Goal: Information Seeking & Learning: Check status

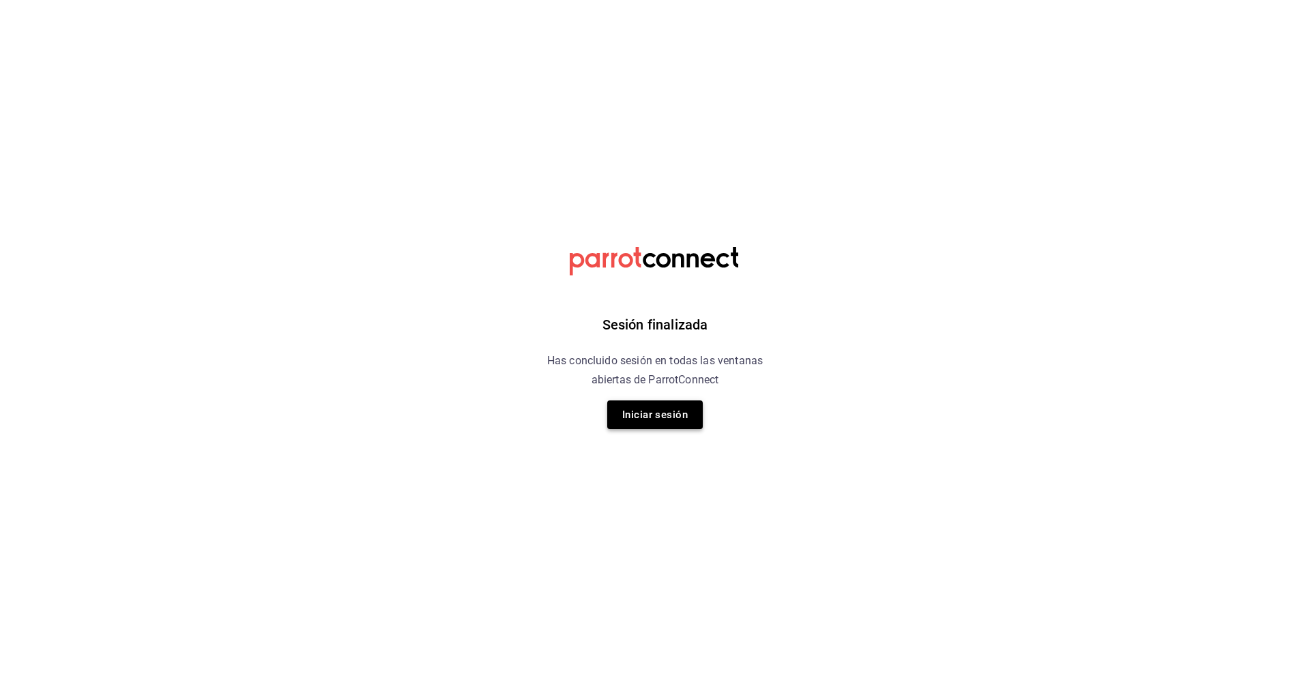
click at [679, 415] on button "Iniciar sesión" at bounding box center [655, 414] width 96 height 29
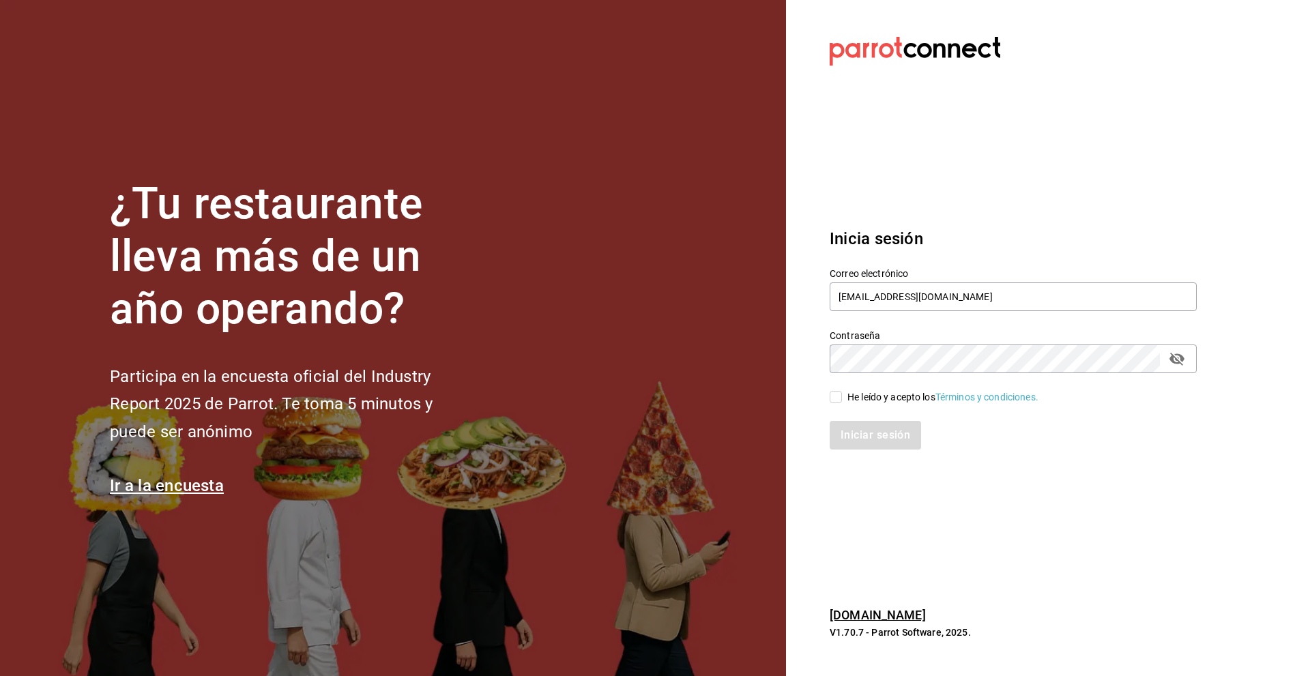
click at [840, 398] on input "He leído y acepto los Términos y condiciones." at bounding box center [835, 397] width 12 height 12
checkbox input "true"
click at [875, 437] on button "Iniciar sesión" at bounding box center [875, 435] width 93 height 29
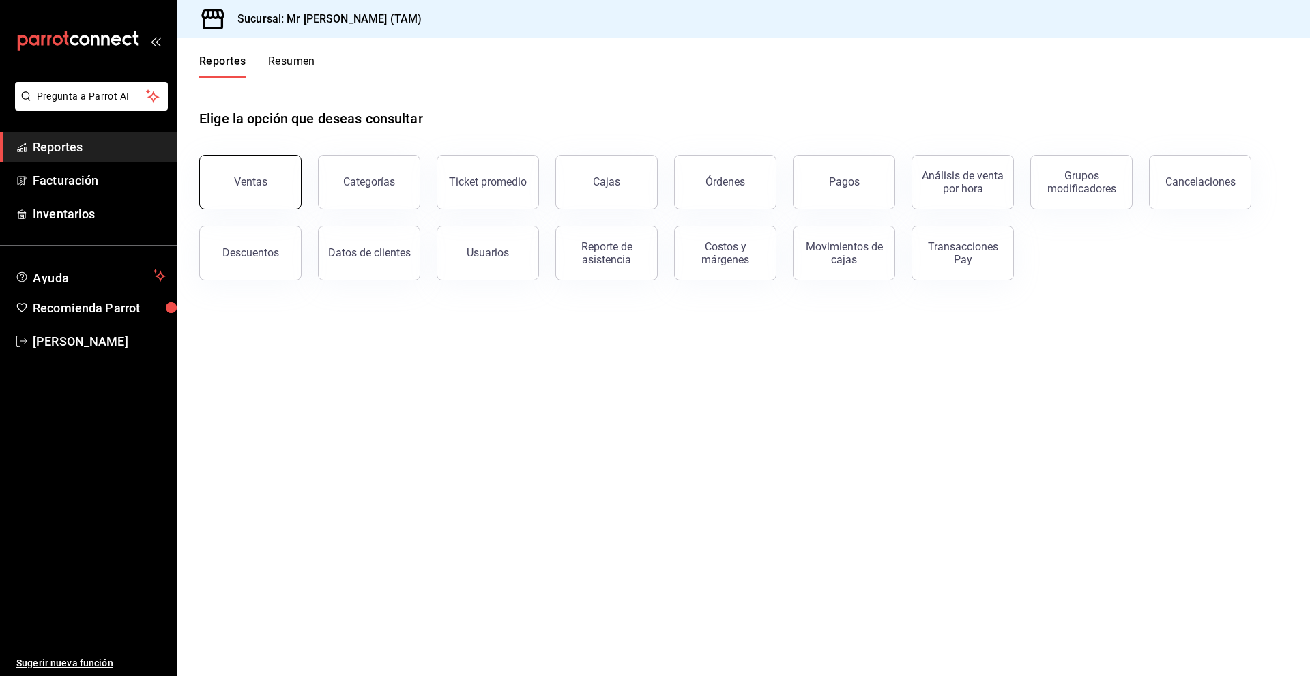
click at [269, 179] on button "Ventas" at bounding box center [250, 182] width 102 height 55
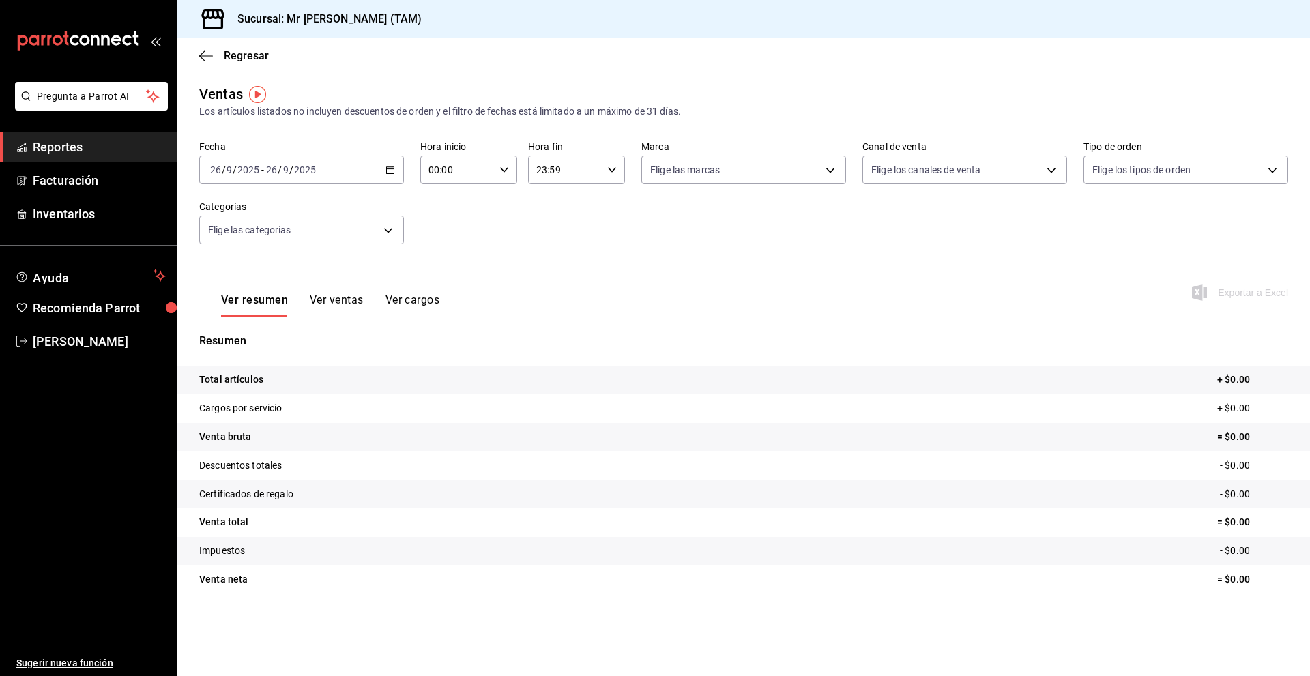
click at [349, 166] on div "[DATE] [DATE] - [DATE] [DATE]" at bounding box center [301, 170] width 205 height 29
click at [243, 342] on li "Rango de fechas" at bounding box center [264, 334] width 128 height 31
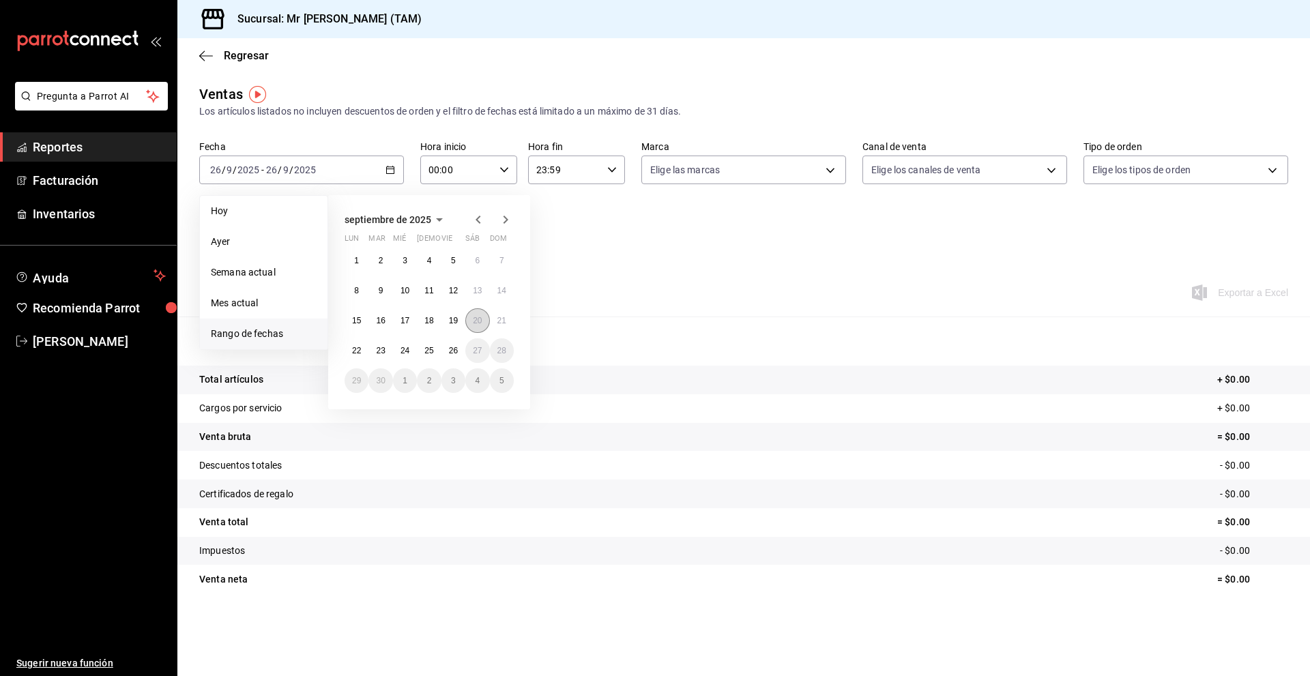
click at [478, 318] on abbr "20" at bounding box center [477, 321] width 9 height 10
click at [491, 323] on button "21" at bounding box center [502, 320] width 24 height 25
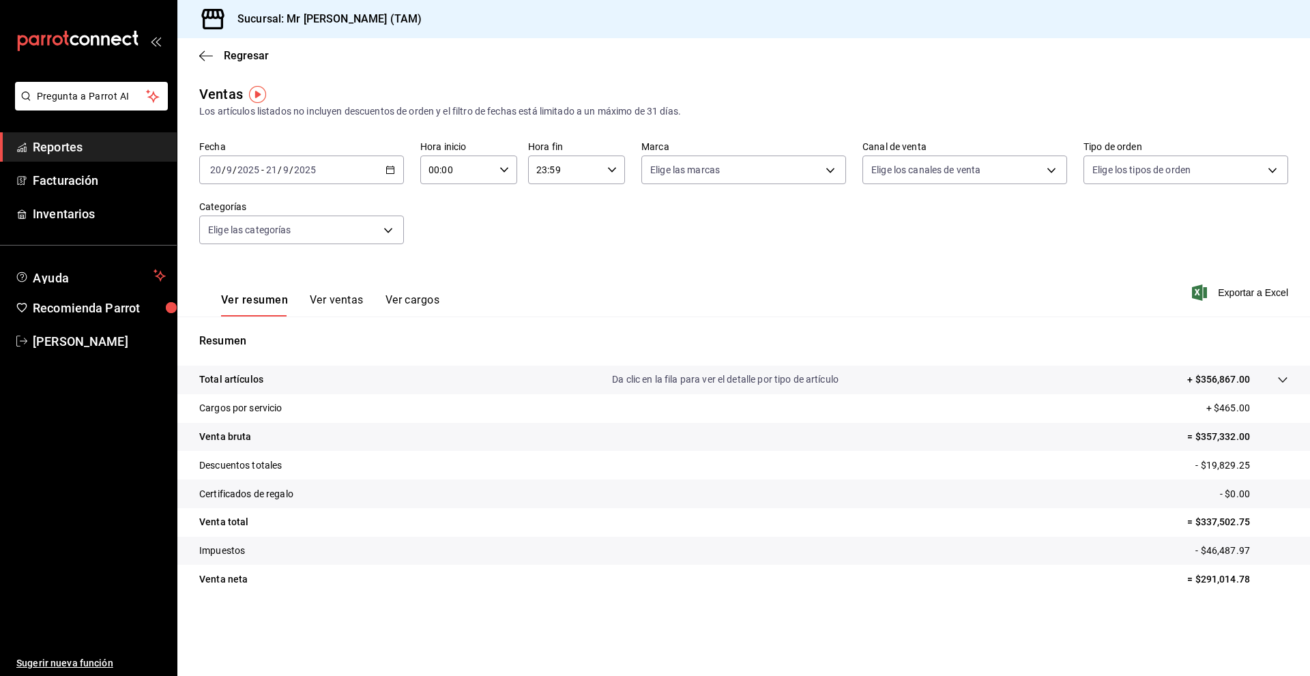
click at [290, 162] on div "[DATE] [DATE] - [DATE] [DATE]" at bounding box center [301, 170] width 205 height 29
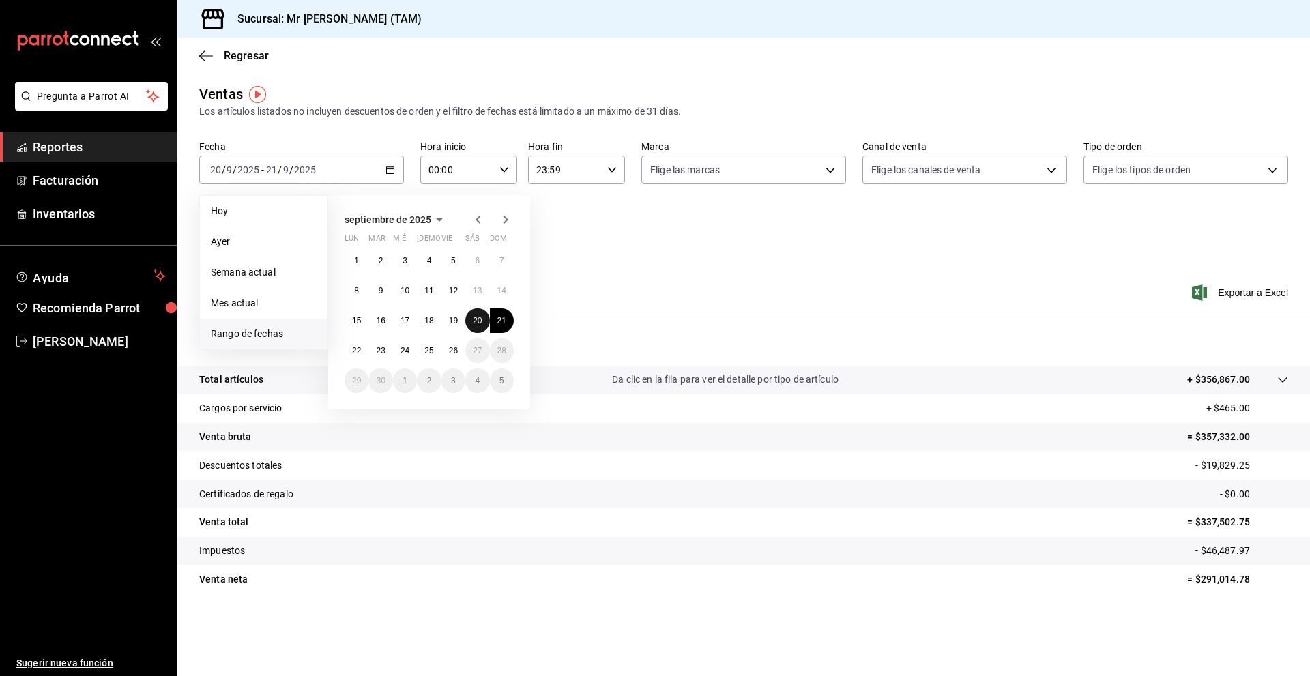
click at [482, 317] on abbr "20" at bounding box center [477, 321] width 9 height 10
click at [478, 315] on button "20" at bounding box center [477, 320] width 24 height 25
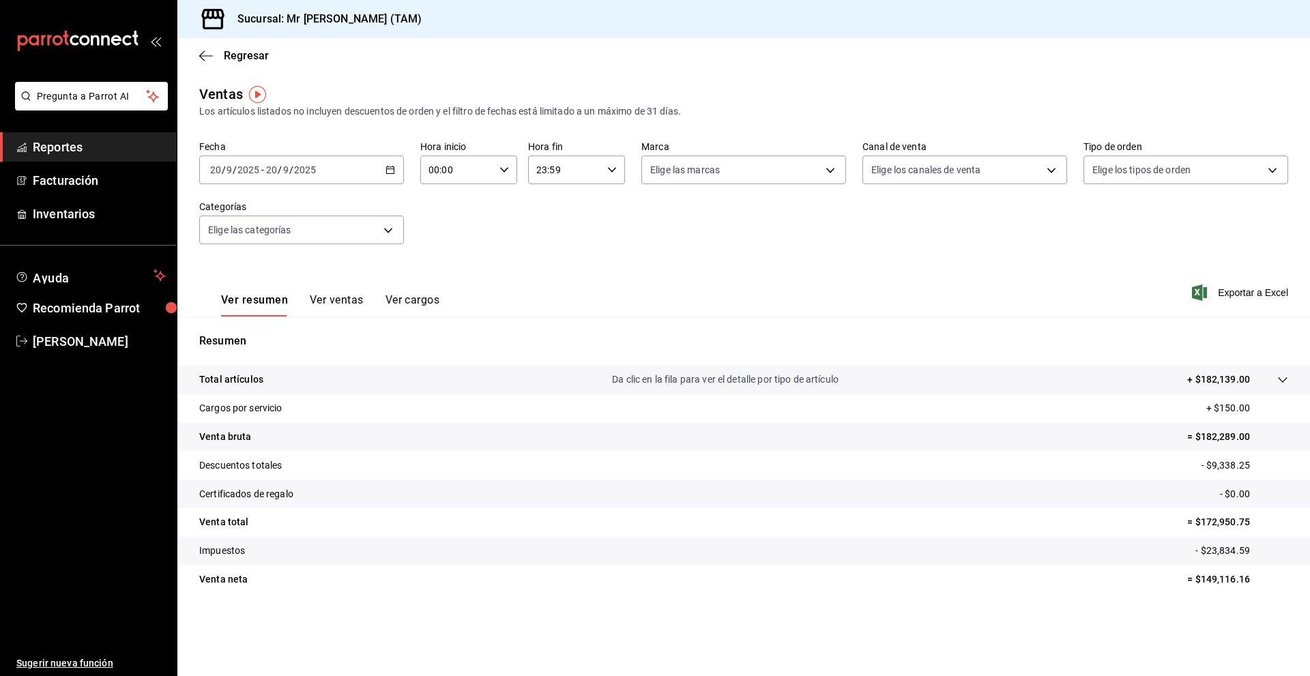
click at [757, 147] on label "Marca" at bounding box center [743, 147] width 205 height 10
click at [753, 162] on body "Pregunta a Parrot AI Reportes Facturación Inventarios Ayuda Recomienda Parrot […" at bounding box center [655, 338] width 1310 height 676
click at [726, 222] on li "Ver todas" at bounding box center [743, 221] width 203 height 40
type input "7082ddc5-3cea-471a-bd4f-d41619b848f0,bc9a0e64-aa29-4e82-8e21-4ca092c701c3"
checkbox input "true"
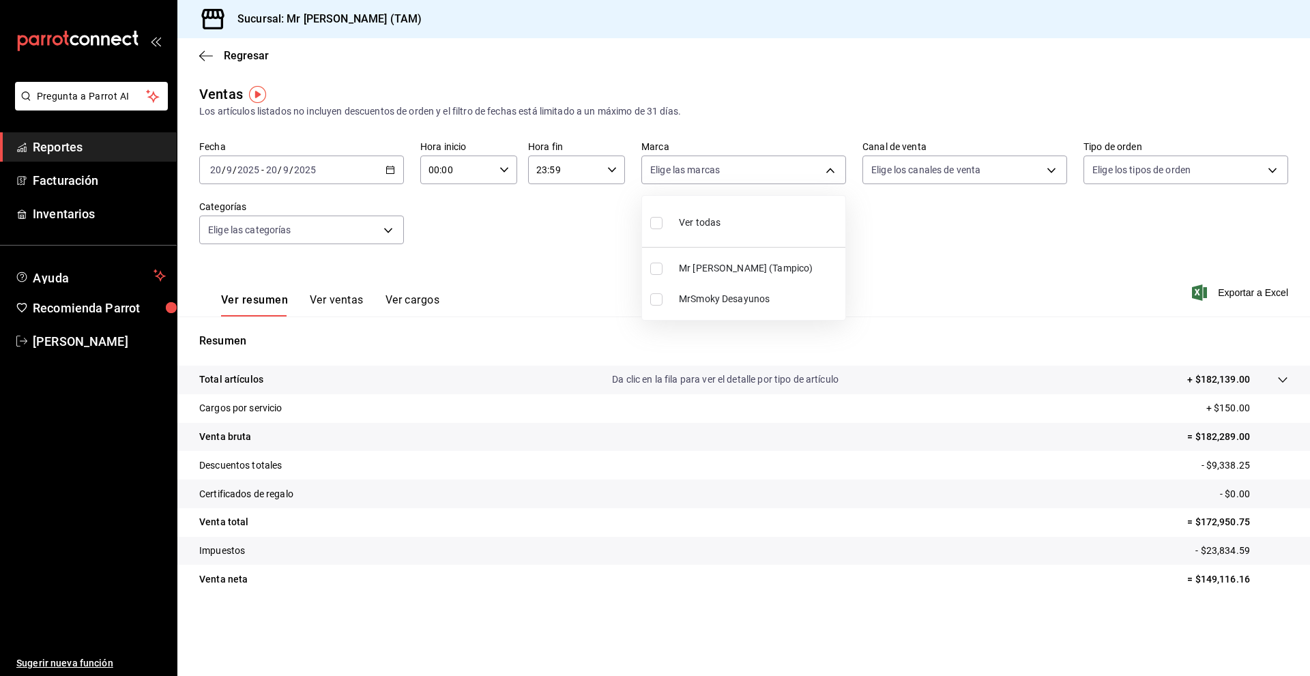
checkbox input "true"
click at [917, 160] on div at bounding box center [655, 338] width 1310 height 676
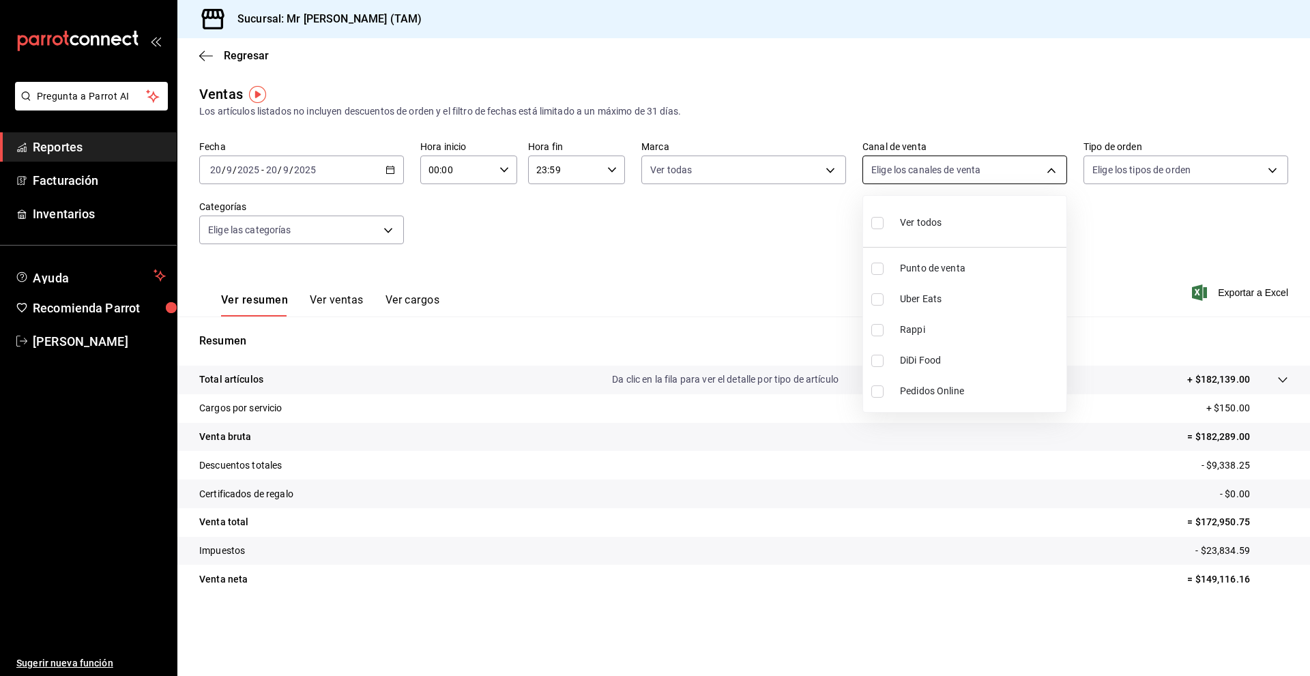
click at [917, 180] on body "Pregunta a Parrot AI Reportes Facturación Inventarios Ayuda Recomienda Parrot […" at bounding box center [655, 338] width 1310 height 676
click at [922, 218] on span "Ver todos" at bounding box center [921, 223] width 42 height 14
type input "PARROT,UBER_EATS,RAPPI,DIDI_FOOD,ONLINE"
checkbox input "true"
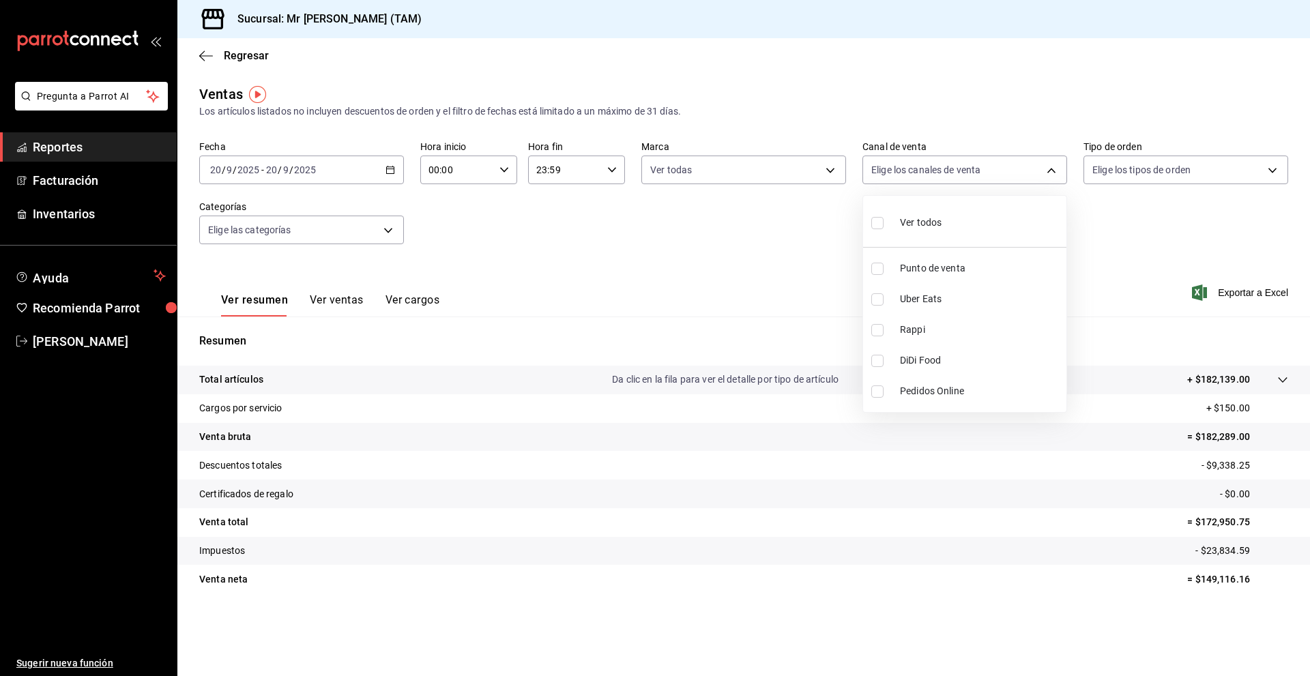
checkbox input "true"
click at [1181, 214] on div at bounding box center [655, 338] width 1310 height 676
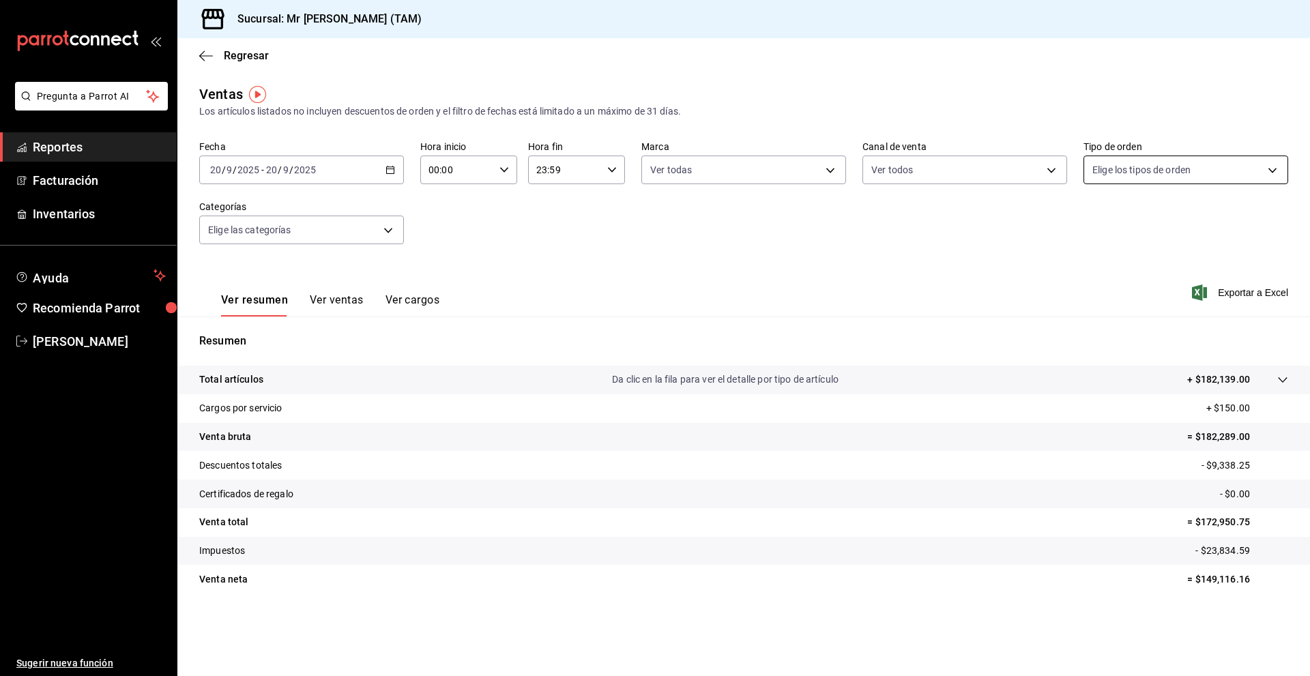
click at [1123, 171] on body "Pregunta a Parrot AI Reportes Facturación Inventarios Ayuda Recomienda Parrot […" at bounding box center [655, 338] width 1310 height 676
click at [1130, 220] on span "Ver todos" at bounding box center [1142, 223] width 42 height 14
type input "e1c2db6e-83d3-46cc-99cf-b27109e1b500,65b71d82-a2fe-4c25-be60-f3a26a029f08,33a2a…"
checkbox input "true"
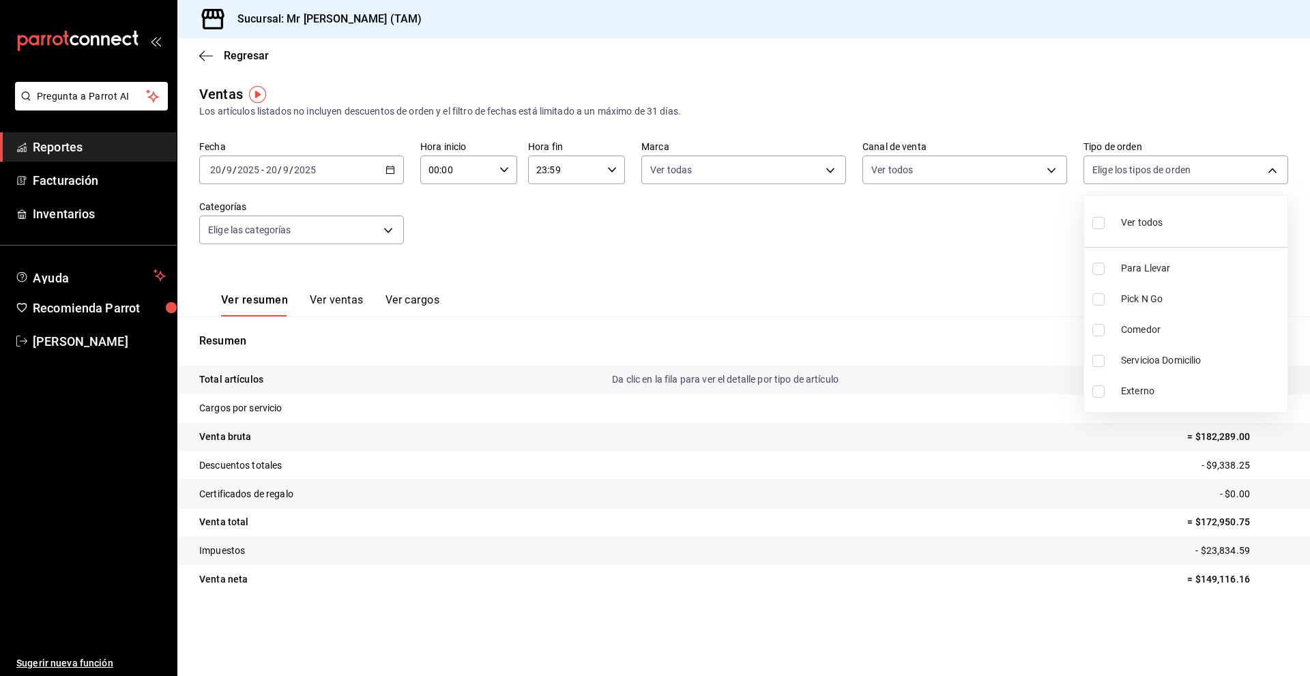
checkbox input "true"
click at [818, 261] on div at bounding box center [655, 338] width 1310 height 676
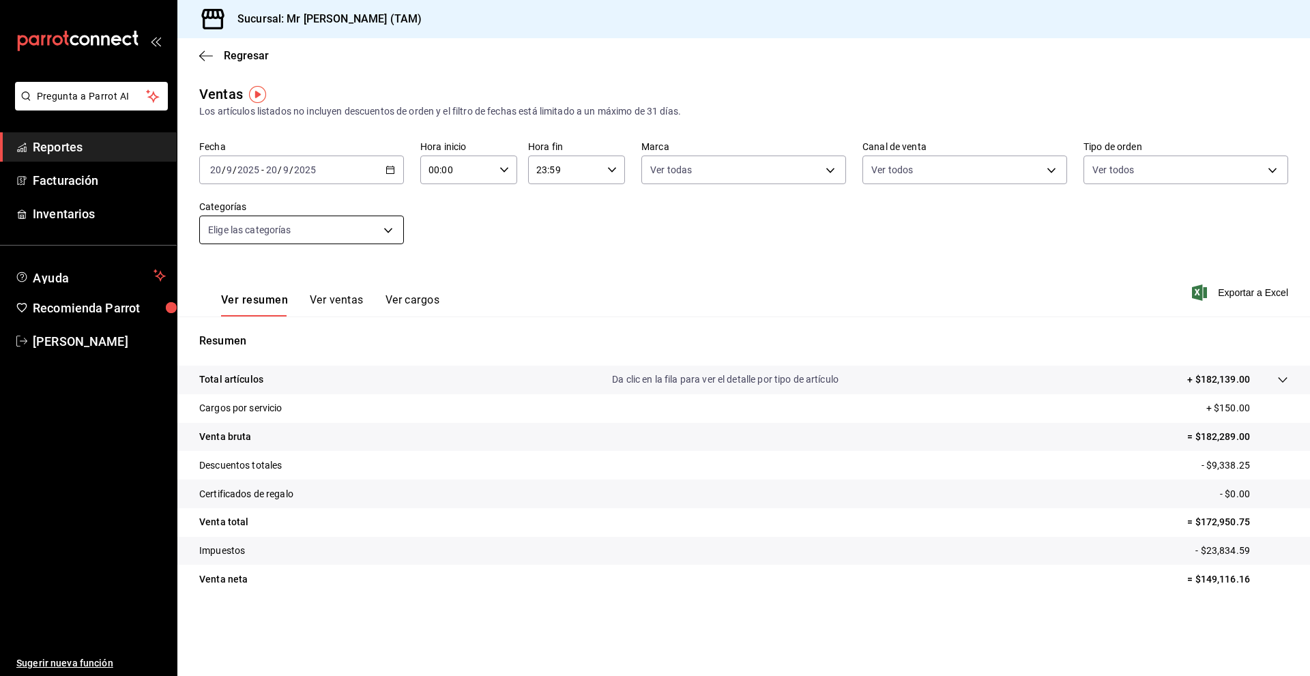
click at [259, 240] on body "Pregunta a Parrot AI Reportes Facturación Inventarios Ayuda Recomienda Parrot […" at bounding box center [655, 338] width 1310 height 676
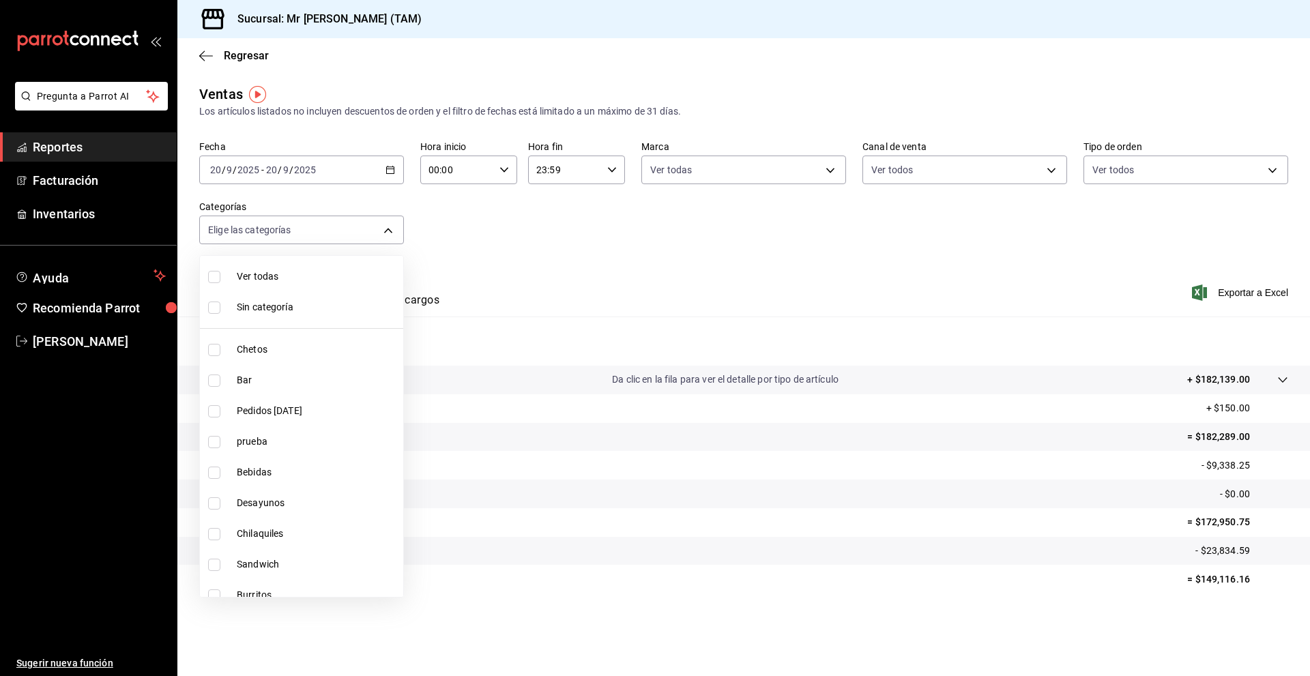
click at [452, 265] on div at bounding box center [655, 338] width 1310 height 676
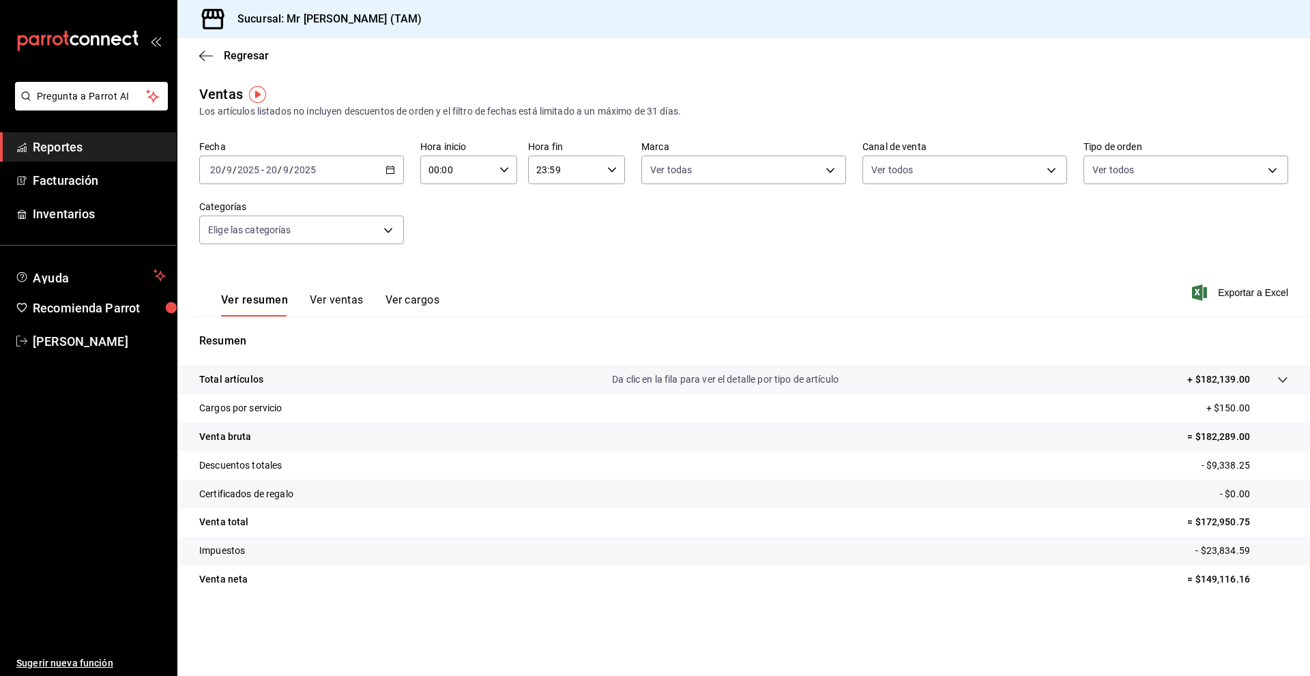
click at [354, 302] on button "Ver ventas" at bounding box center [337, 304] width 54 height 23
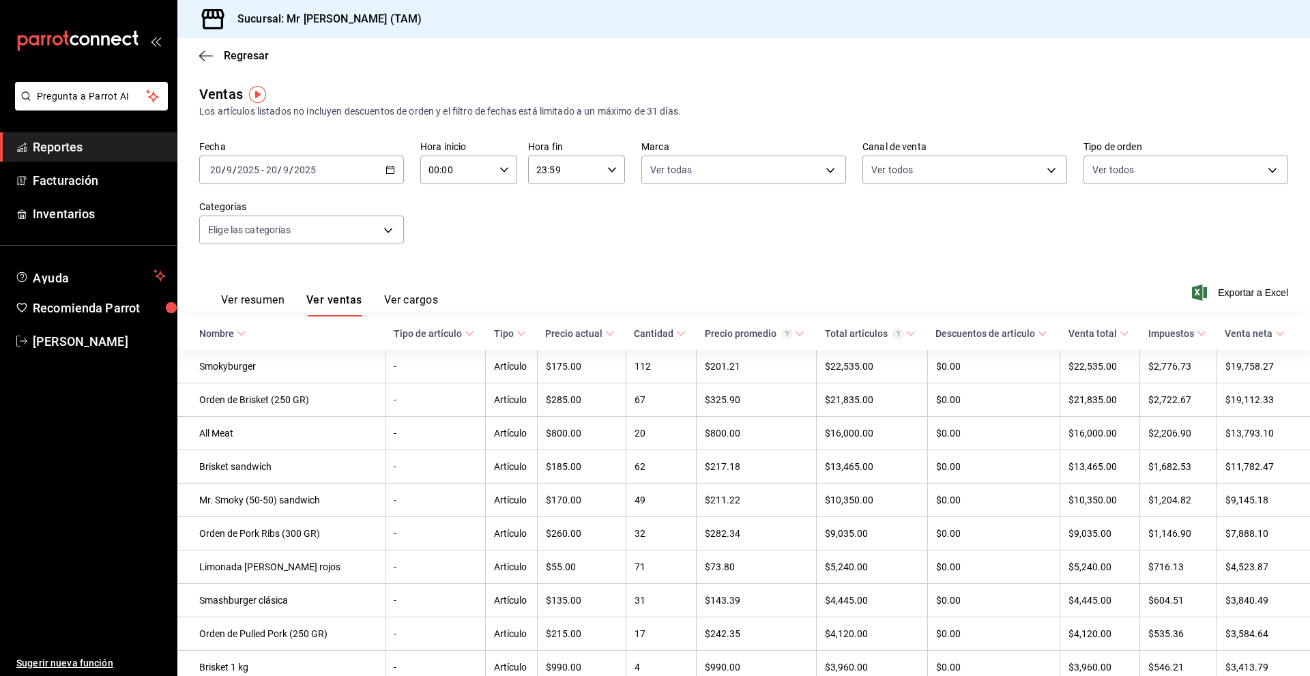
click at [416, 295] on button "Ver cargos" at bounding box center [411, 304] width 55 height 23
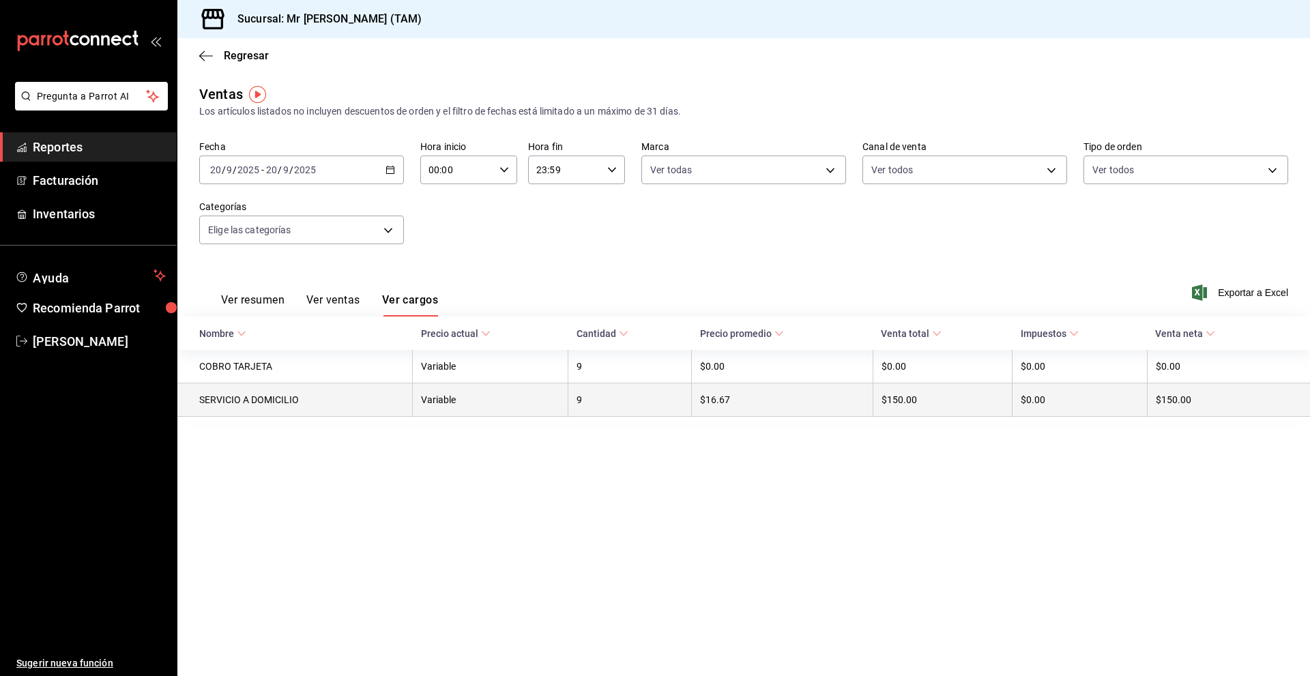
click at [453, 398] on td "Variable" at bounding box center [491, 399] width 156 height 33
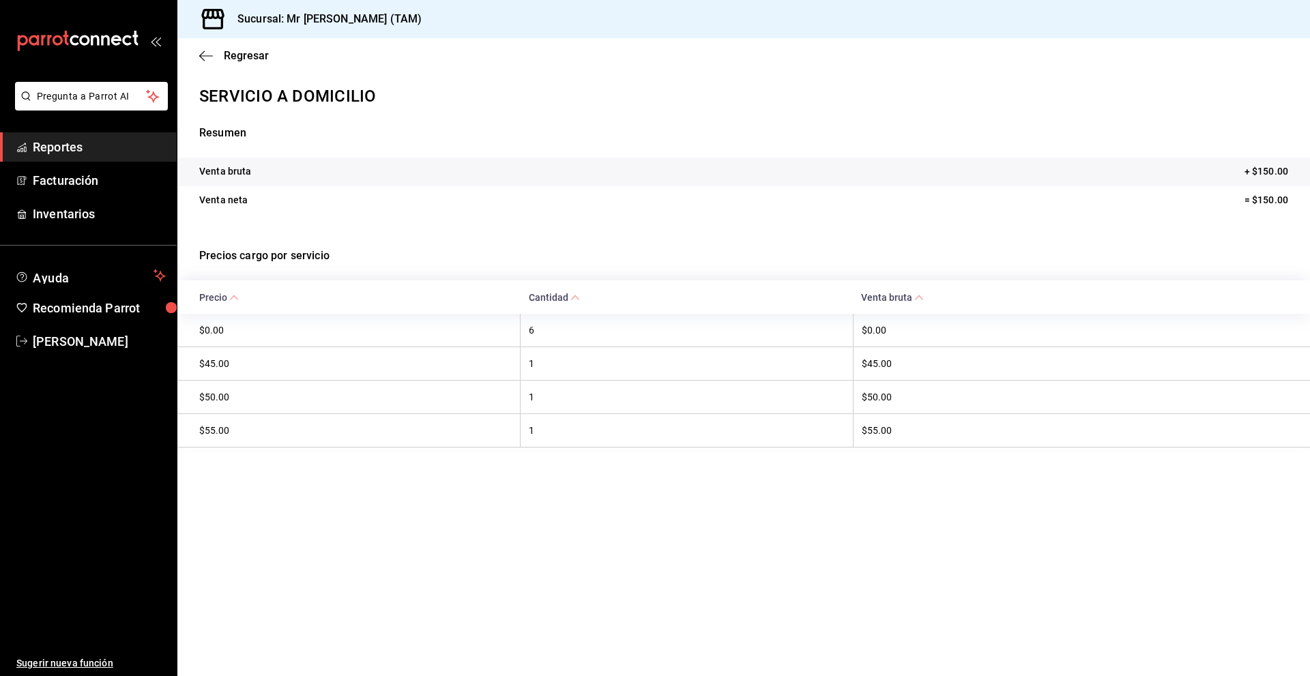
click at [590, 337] on th "6" at bounding box center [686, 330] width 333 height 33
drag, startPoint x: 958, startPoint y: 332, endPoint x: 919, endPoint y: 341, distance: 40.0
click at [957, 332] on th "$0.00" at bounding box center [1081, 330] width 457 height 33
click at [879, 358] on th "$45.00" at bounding box center [1081, 363] width 457 height 33
click at [897, 436] on th "$55.00" at bounding box center [1081, 429] width 457 height 33
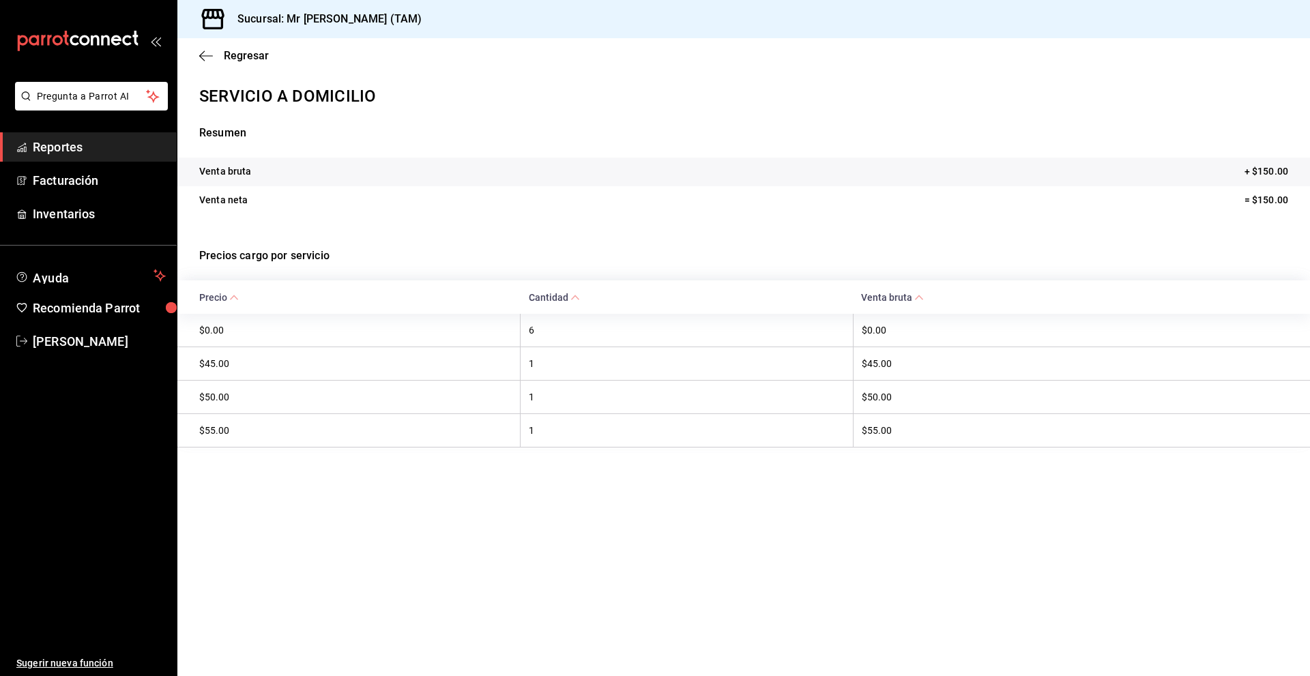
click at [254, 195] on tr "Venta [PERSON_NAME] = $150.00" at bounding box center [743, 200] width 1132 height 29
click at [270, 171] on tr "Venta bruta + $150.00" at bounding box center [743, 172] width 1132 height 29
click at [231, 123] on div "Resumen Venta bruta + $150.00 Venta [PERSON_NAME] = $150.00" at bounding box center [743, 169] width 1132 height 123
click at [208, 51] on icon "button" at bounding box center [206, 56] width 14 height 12
click at [209, 55] on icon "button" at bounding box center [206, 55] width 14 height 1
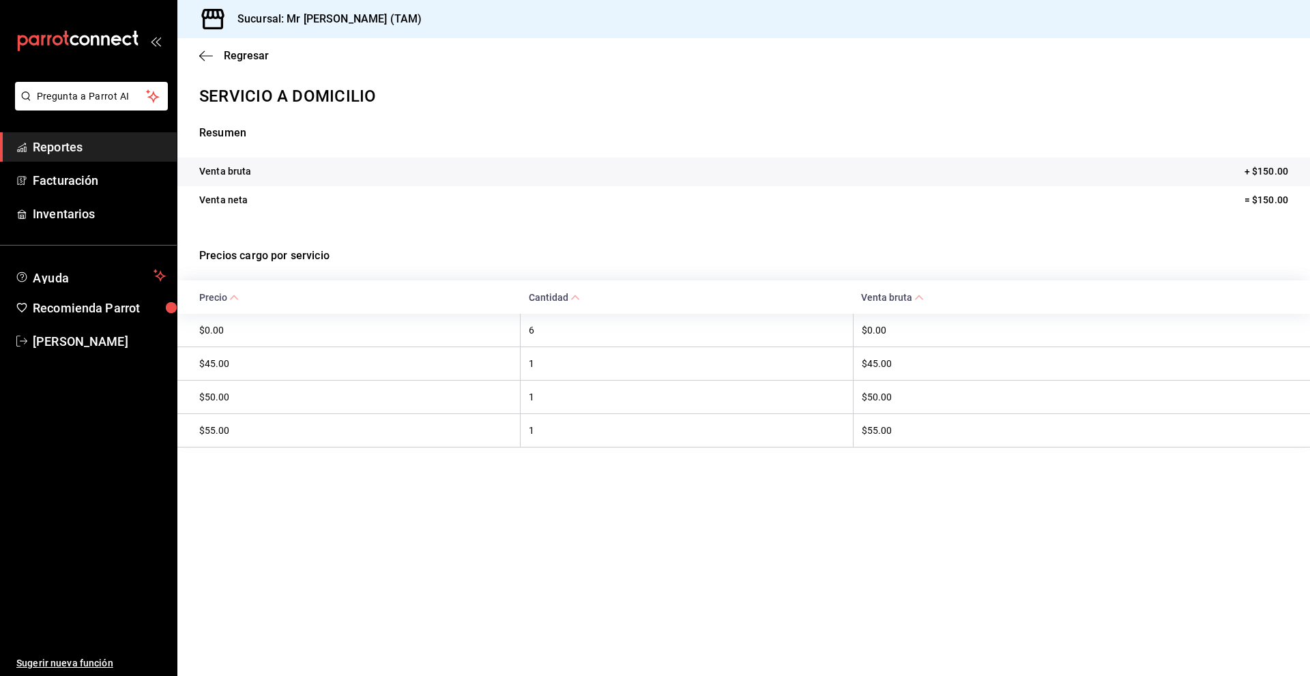
click at [248, 48] on div "Regresar" at bounding box center [743, 55] width 1132 height 35
click at [249, 55] on span "Regresar" at bounding box center [246, 55] width 45 height 13
click at [248, 55] on span "Regresar" at bounding box center [246, 55] width 45 height 13
click at [246, 57] on span "Regresar" at bounding box center [246, 55] width 45 height 13
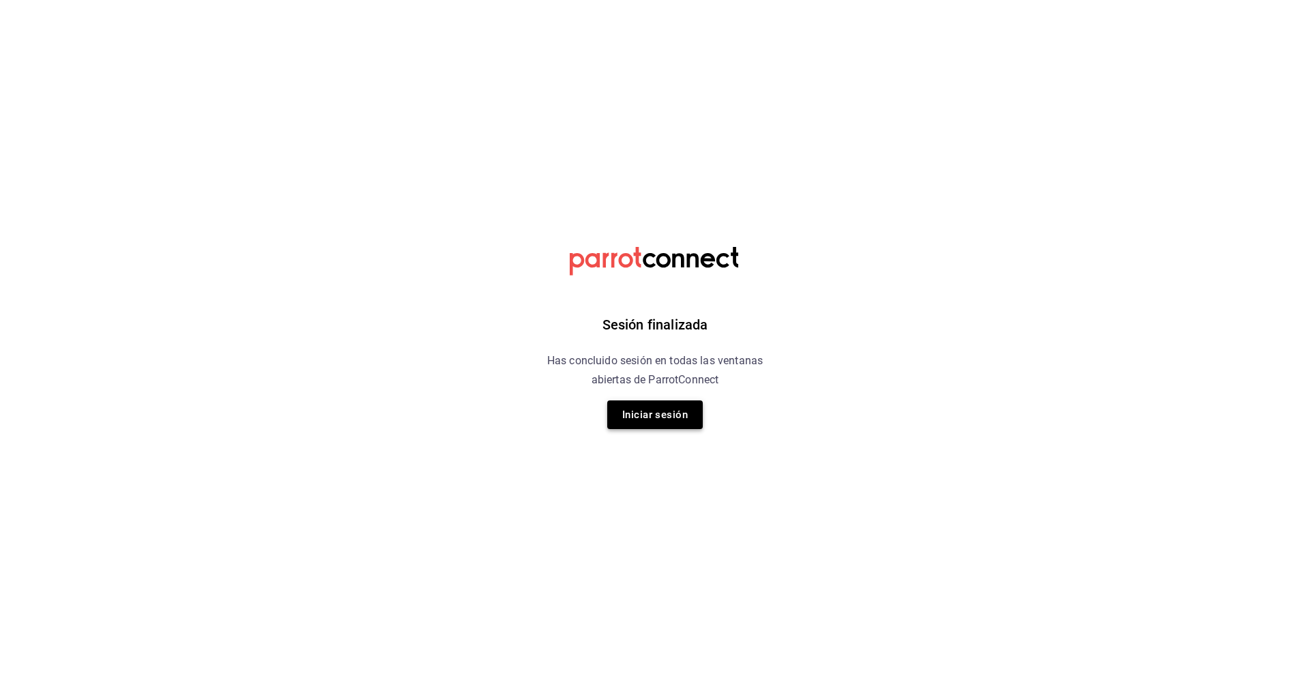
click at [671, 417] on button "Iniciar sesión" at bounding box center [655, 414] width 96 height 29
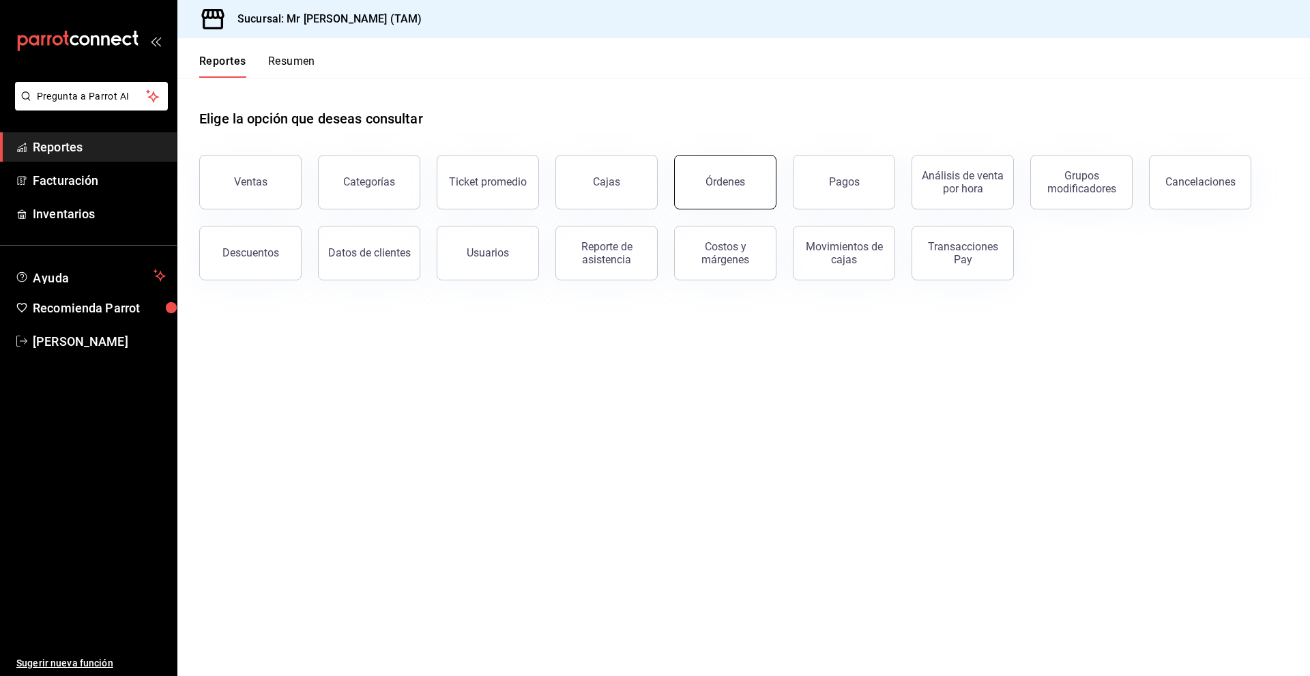
click at [694, 196] on button "Órdenes" at bounding box center [725, 182] width 102 height 55
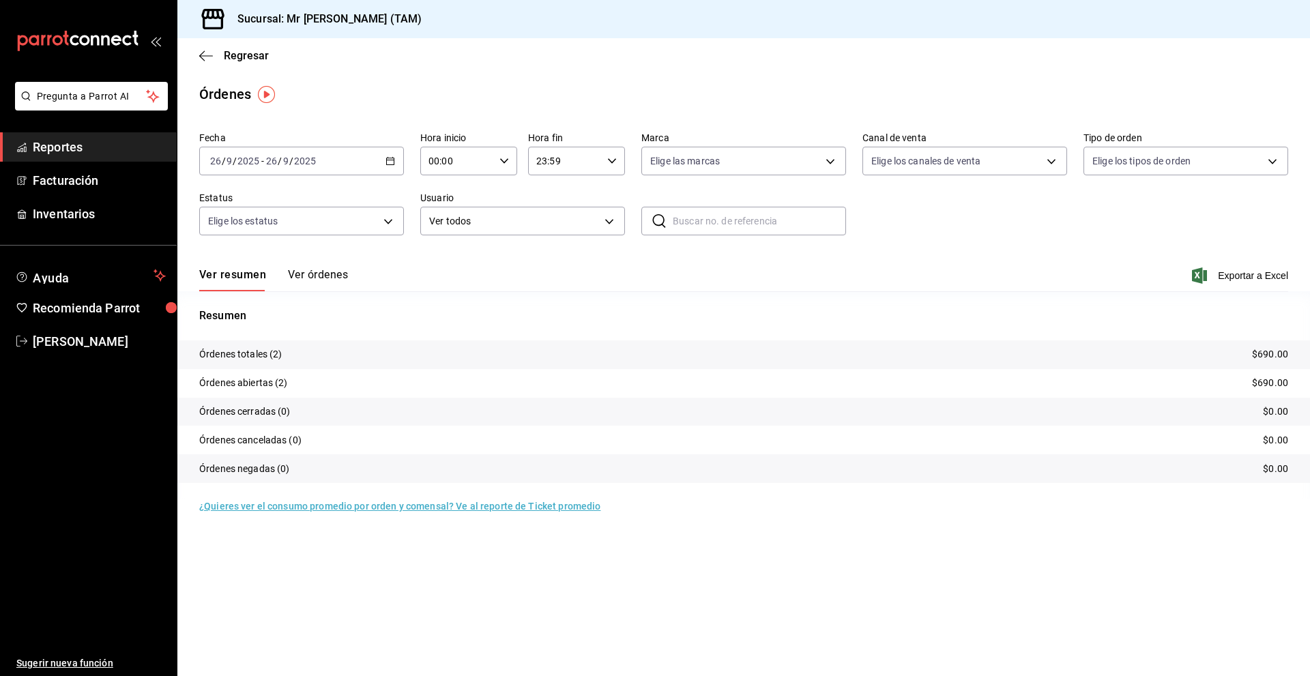
click at [351, 166] on div "[DATE] [DATE] - [DATE] [DATE]" at bounding box center [301, 161] width 205 height 29
